Goal: Task Accomplishment & Management: Manage account settings

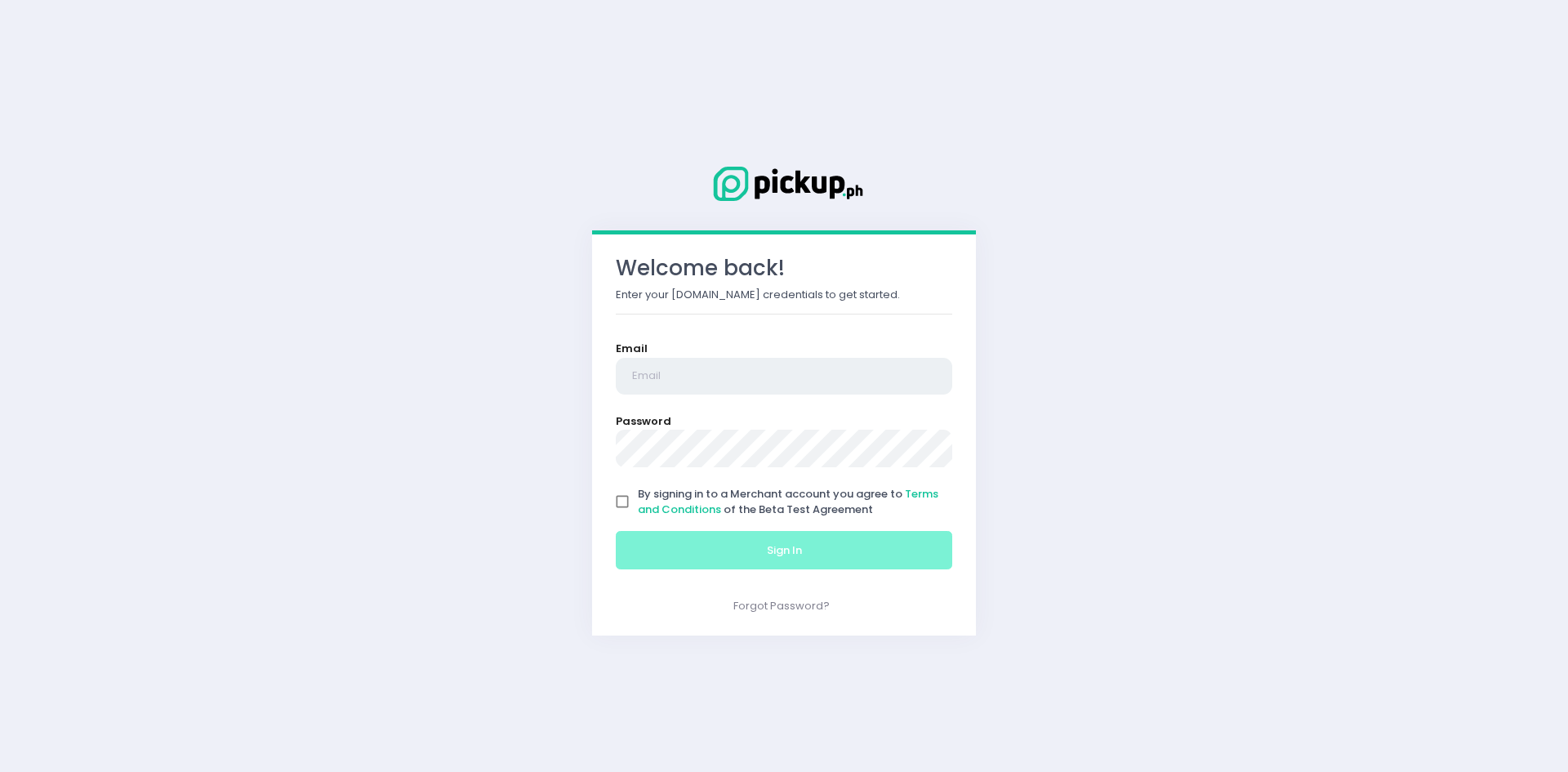
type input "[EMAIL_ADDRESS][DOMAIN_NAME]"
click at [620, 504] on input "By signing in to a Merchant account you agree to Terms and Conditions of the Be…" at bounding box center [622, 501] width 31 height 31
checkbox input "true"
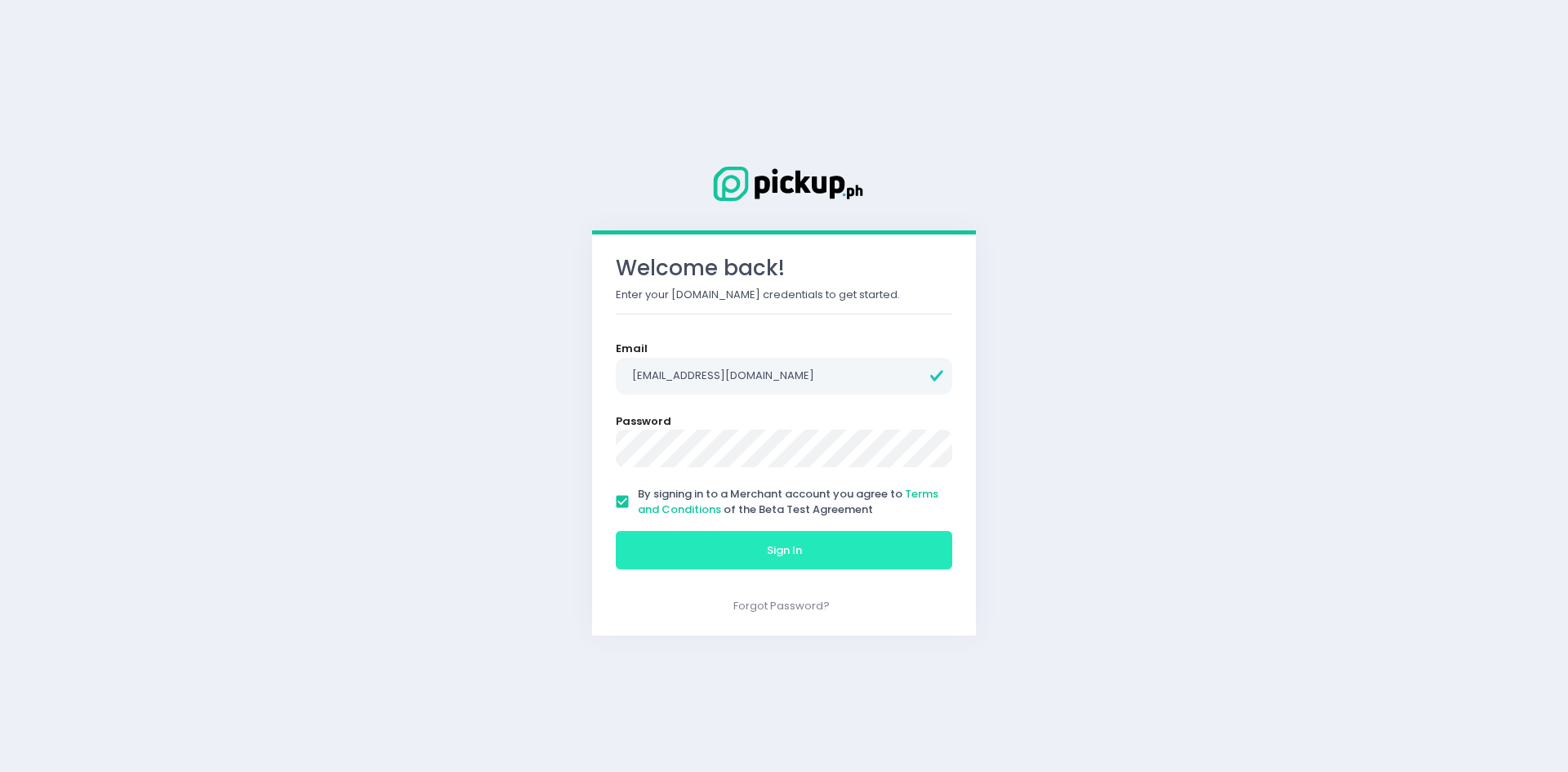
click at [648, 543] on button "Sign In" at bounding box center [784, 550] width 336 height 39
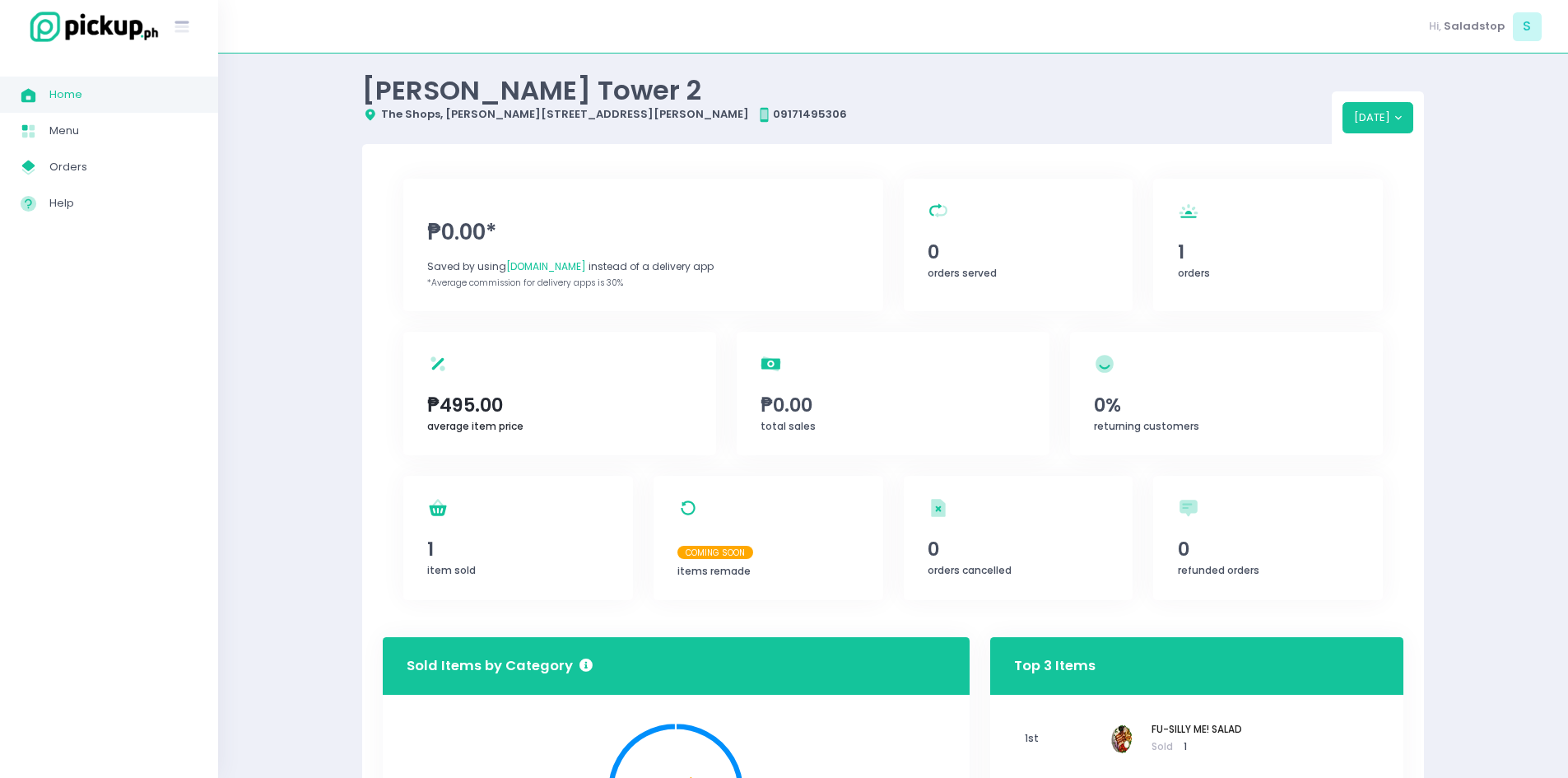
click at [572, 386] on div "average item price Created with Sketch. ₱495.00 average item price" at bounding box center [559, 392] width 313 height 123
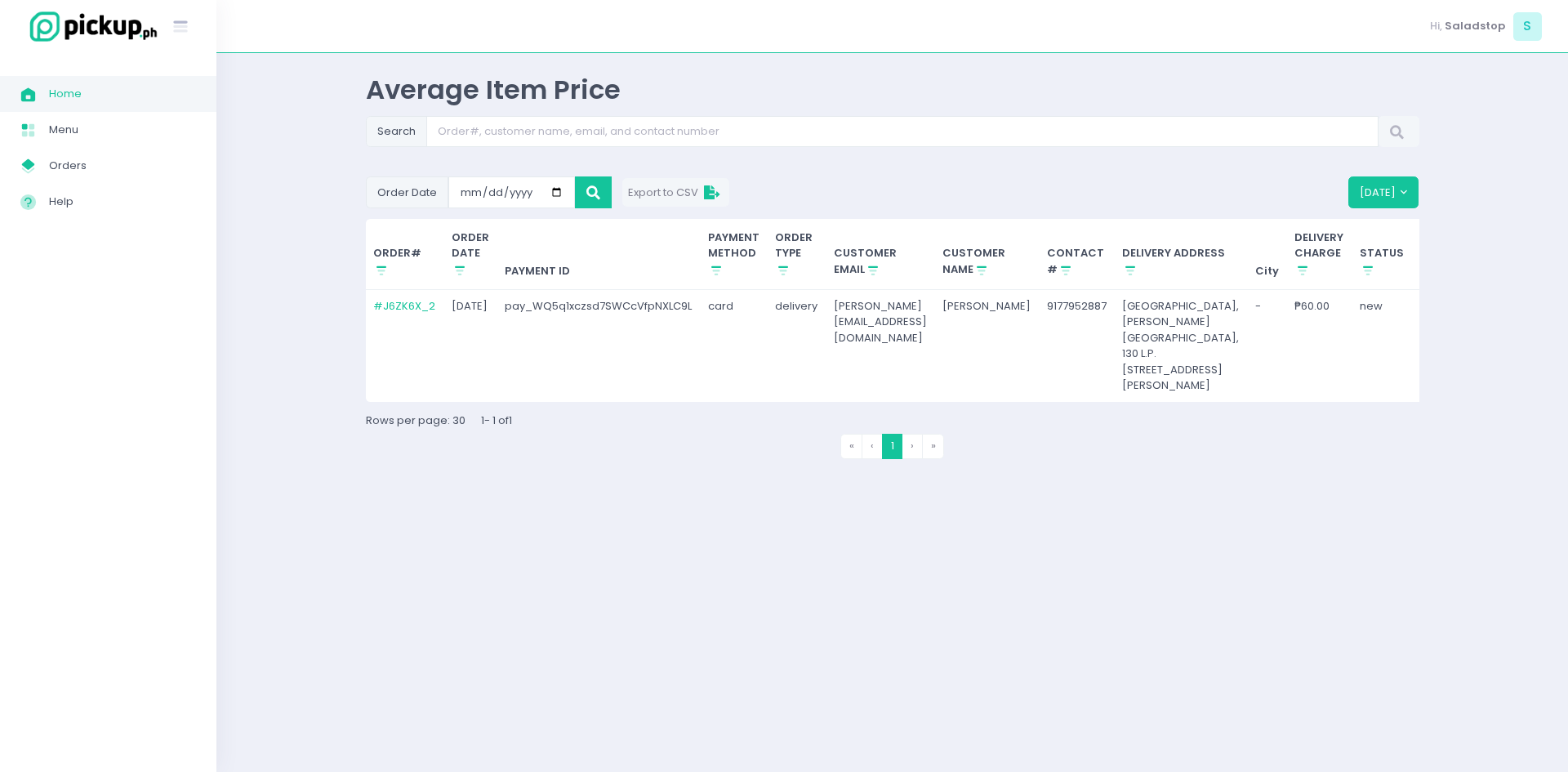
click at [1414, 306] on body "Stockholm-icons / General / User Created with Sketch. Stockholm-icons / Text / …" at bounding box center [784, 386] width 1568 height 772
click at [585, 315] on td "pay_WQ5q1xczsd7SWCcVfpNXLC9L" at bounding box center [599, 346] width 204 height 112
click at [618, 296] on td "pay_WQ5q1xczsd7SWCcVfpNXLC9L" at bounding box center [599, 346] width 204 height 112
click at [79, 167] on span "Orders" at bounding box center [122, 165] width 147 height 21
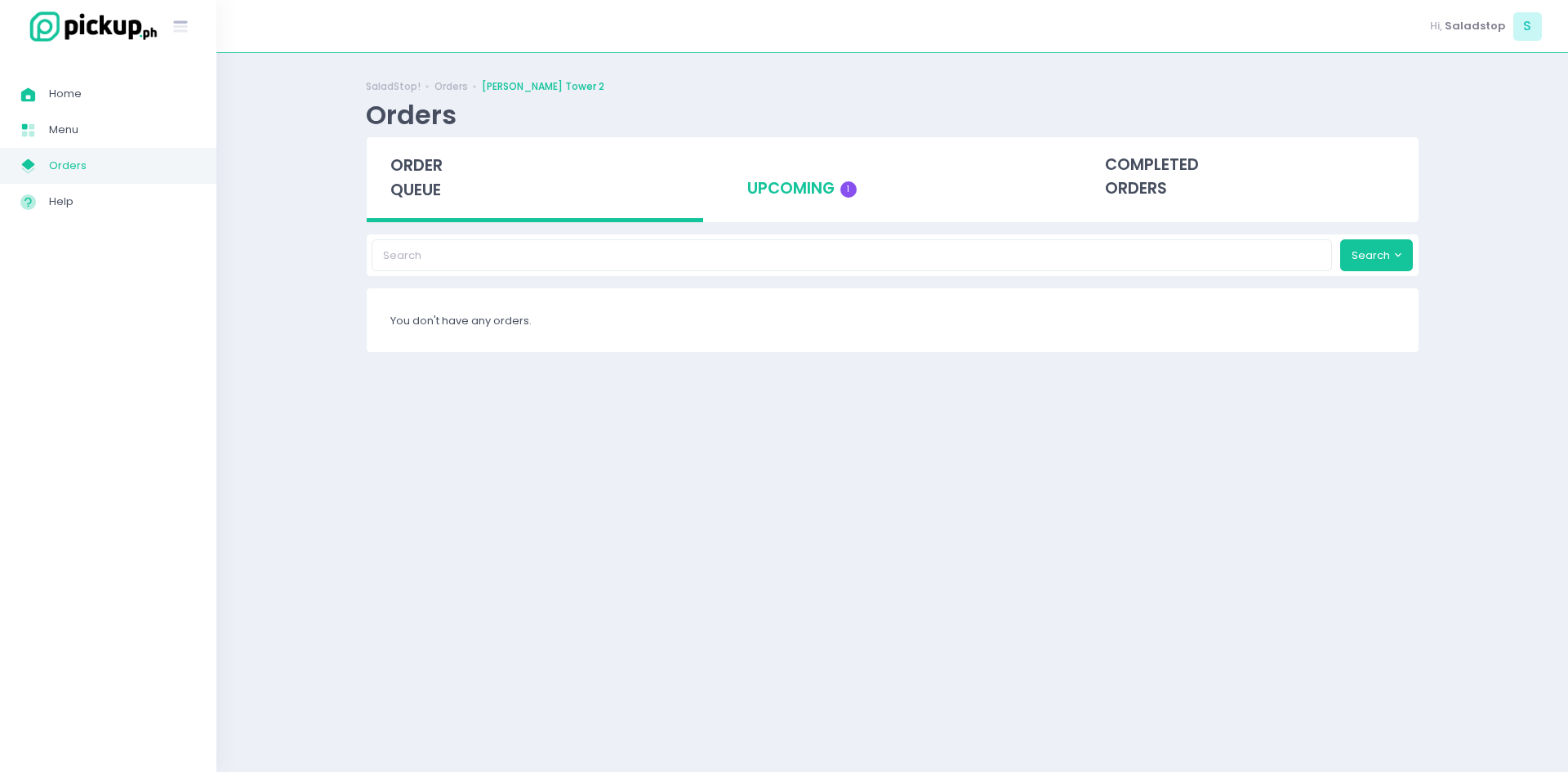
click at [762, 187] on div "upcoming 1" at bounding box center [892, 177] width 337 height 80
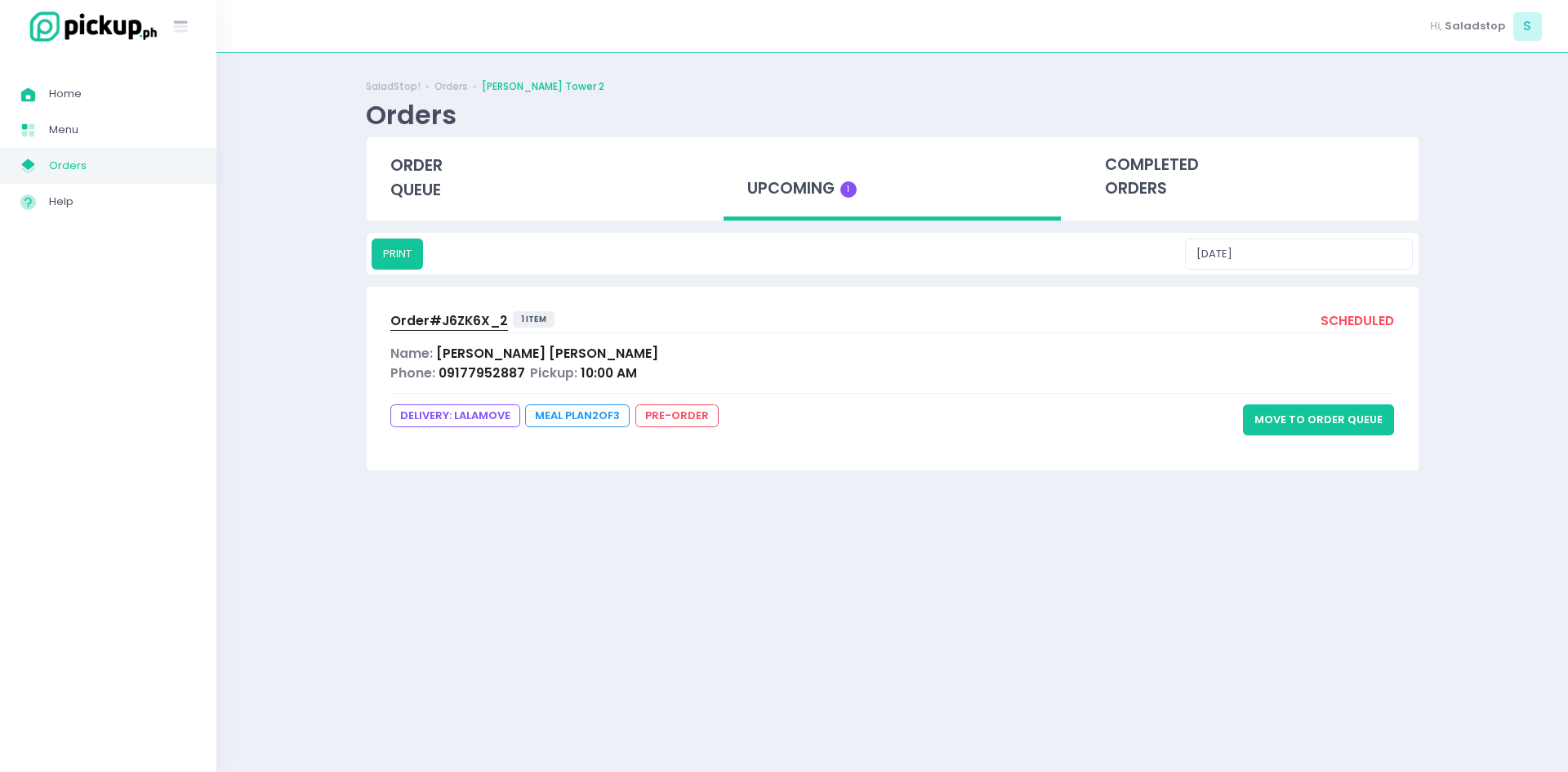
click at [530, 369] on span "Pickup:" at bounding box center [553, 373] width 47 height 17
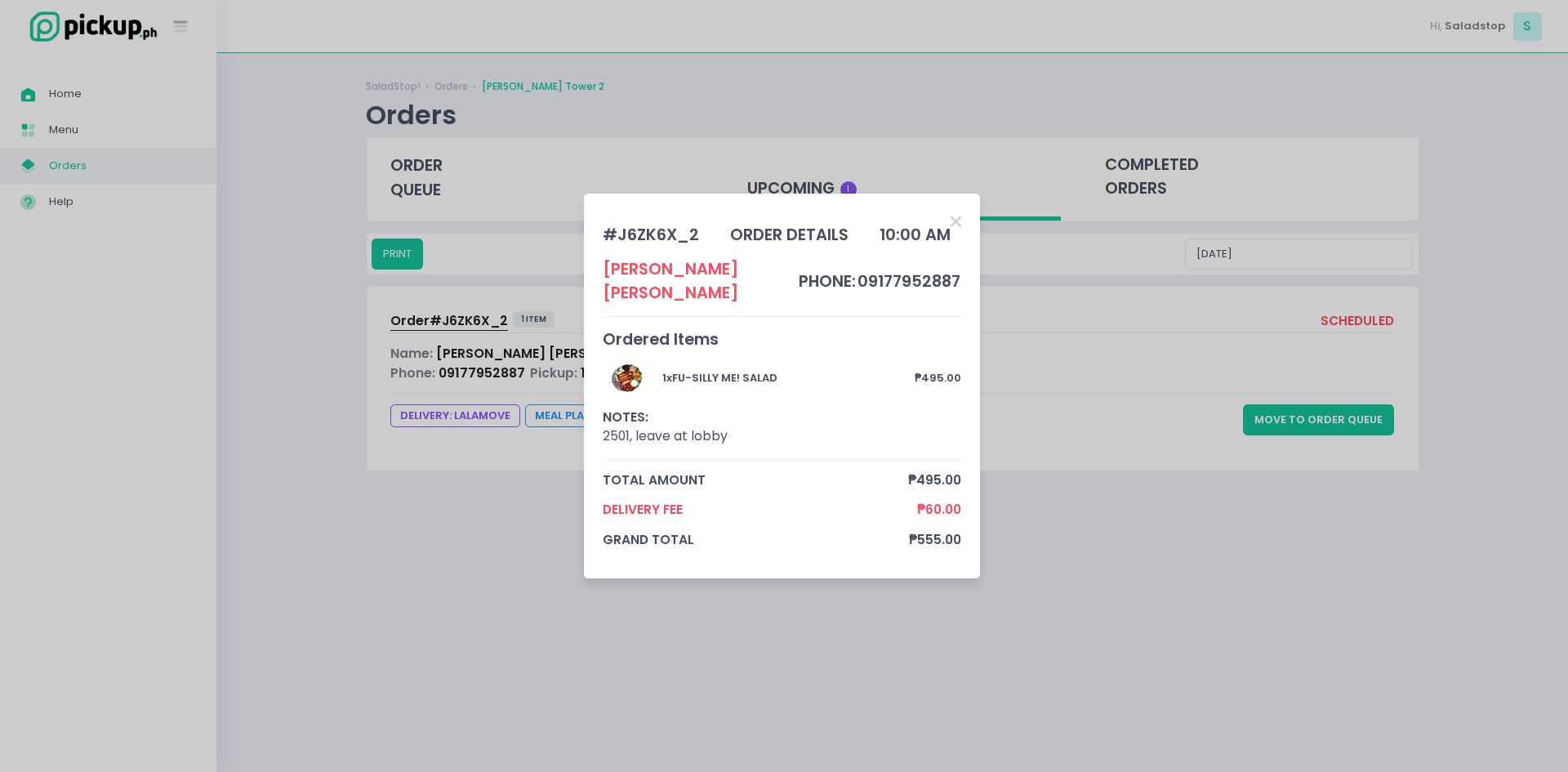
click at [960, 230] on icon "Close" at bounding box center [956, 222] width 11 height 15
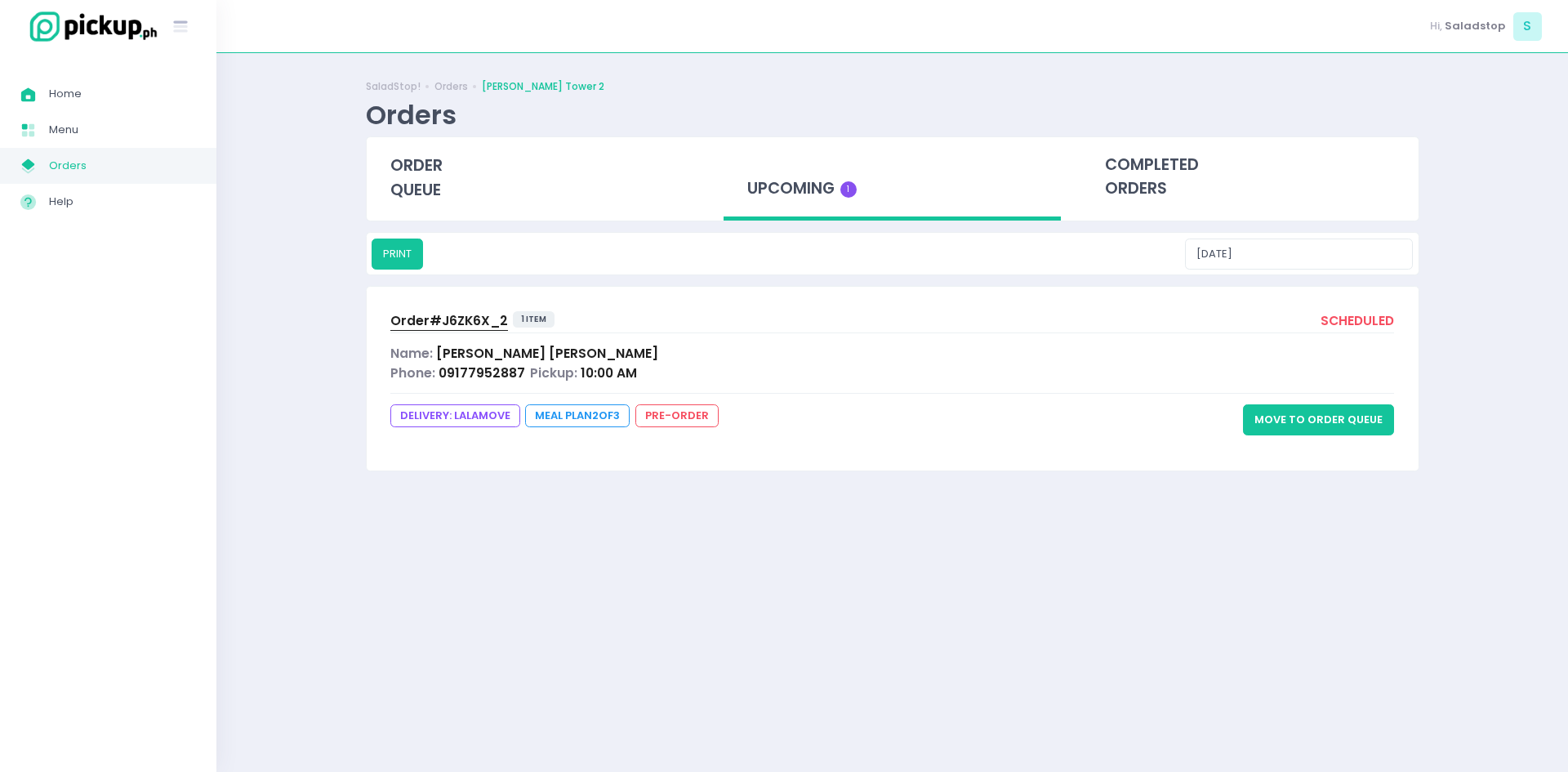
click at [1319, 411] on button "Move to Order Queue" at bounding box center [1318, 420] width 151 height 31
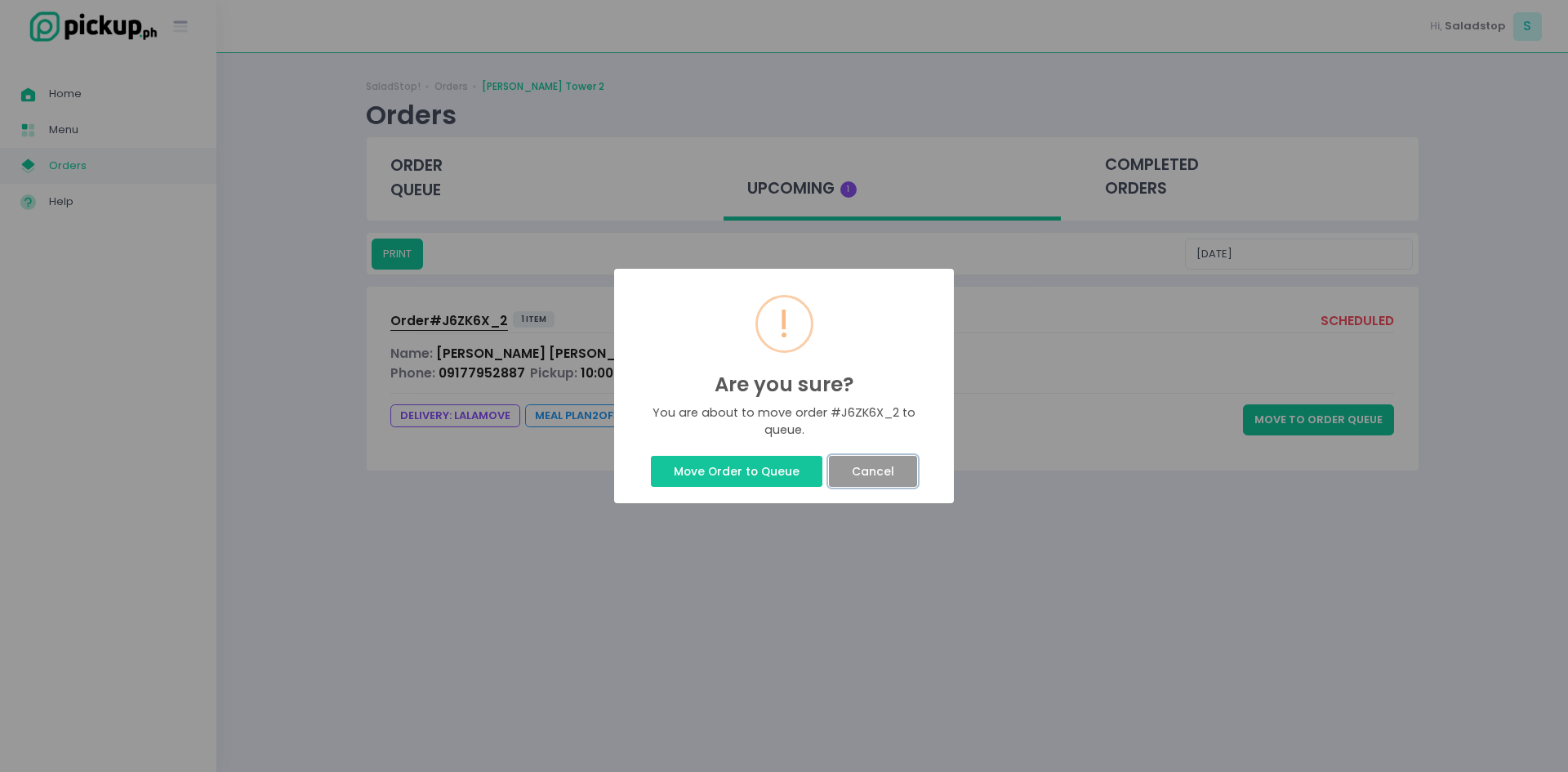
click at [870, 473] on button "Cancel" at bounding box center [872, 471] width 87 height 31
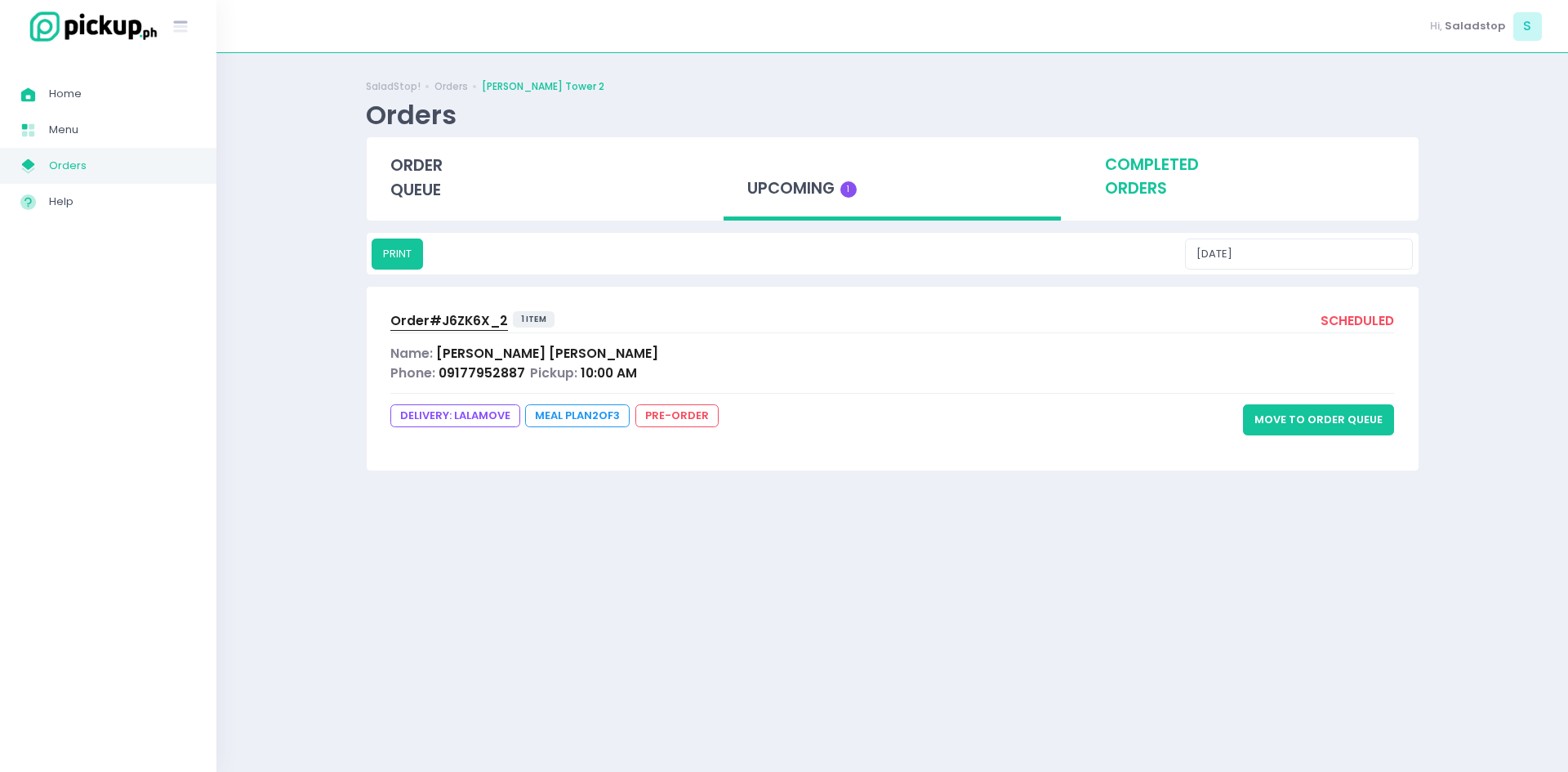
click at [1171, 187] on div "completed orders" at bounding box center [1250, 177] width 337 height 80
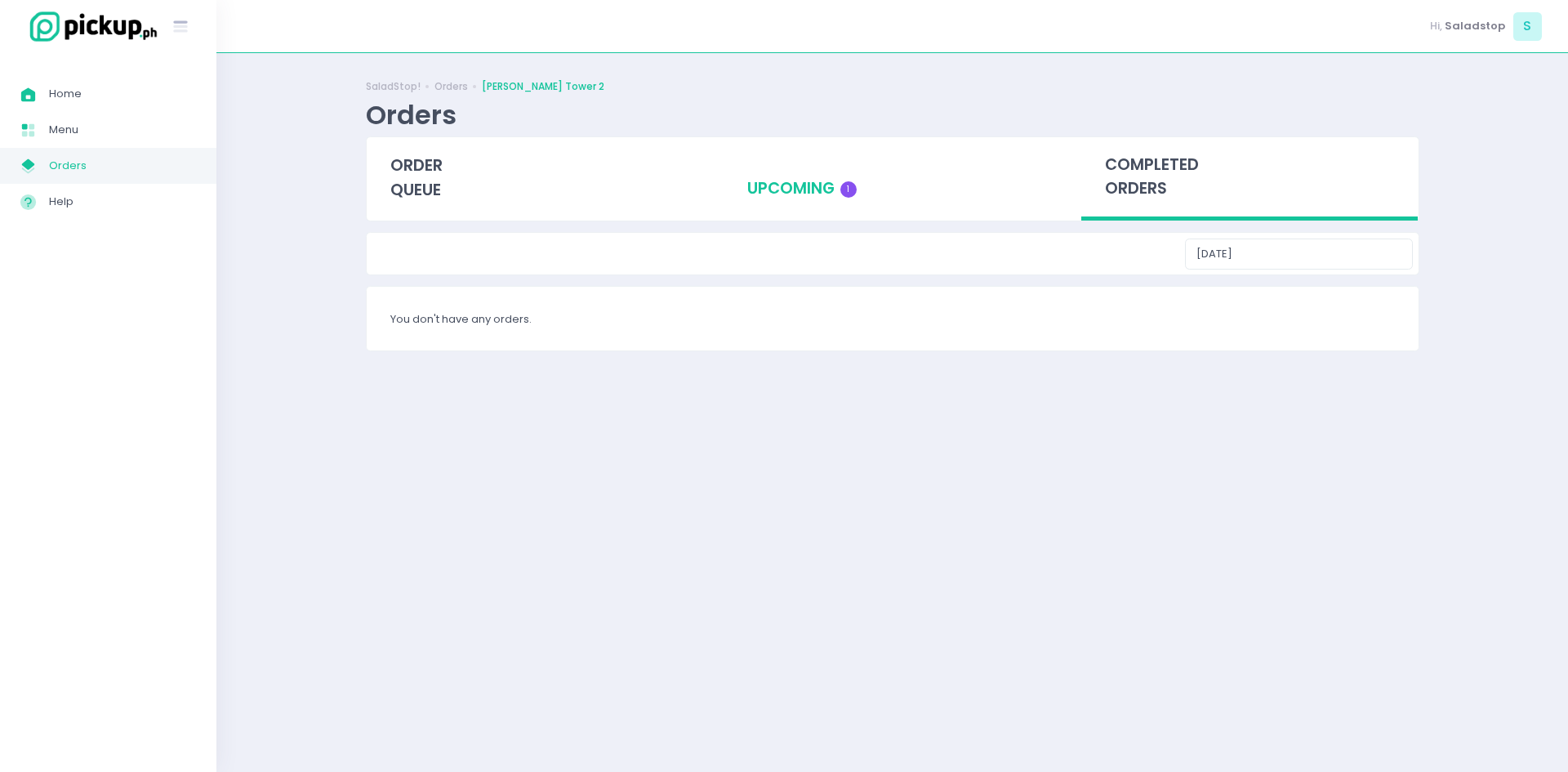
click at [833, 189] on div "upcoming 1" at bounding box center [892, 177] width 337 height 80
